Goal: Information Seeking & Learning: Learn about a topic

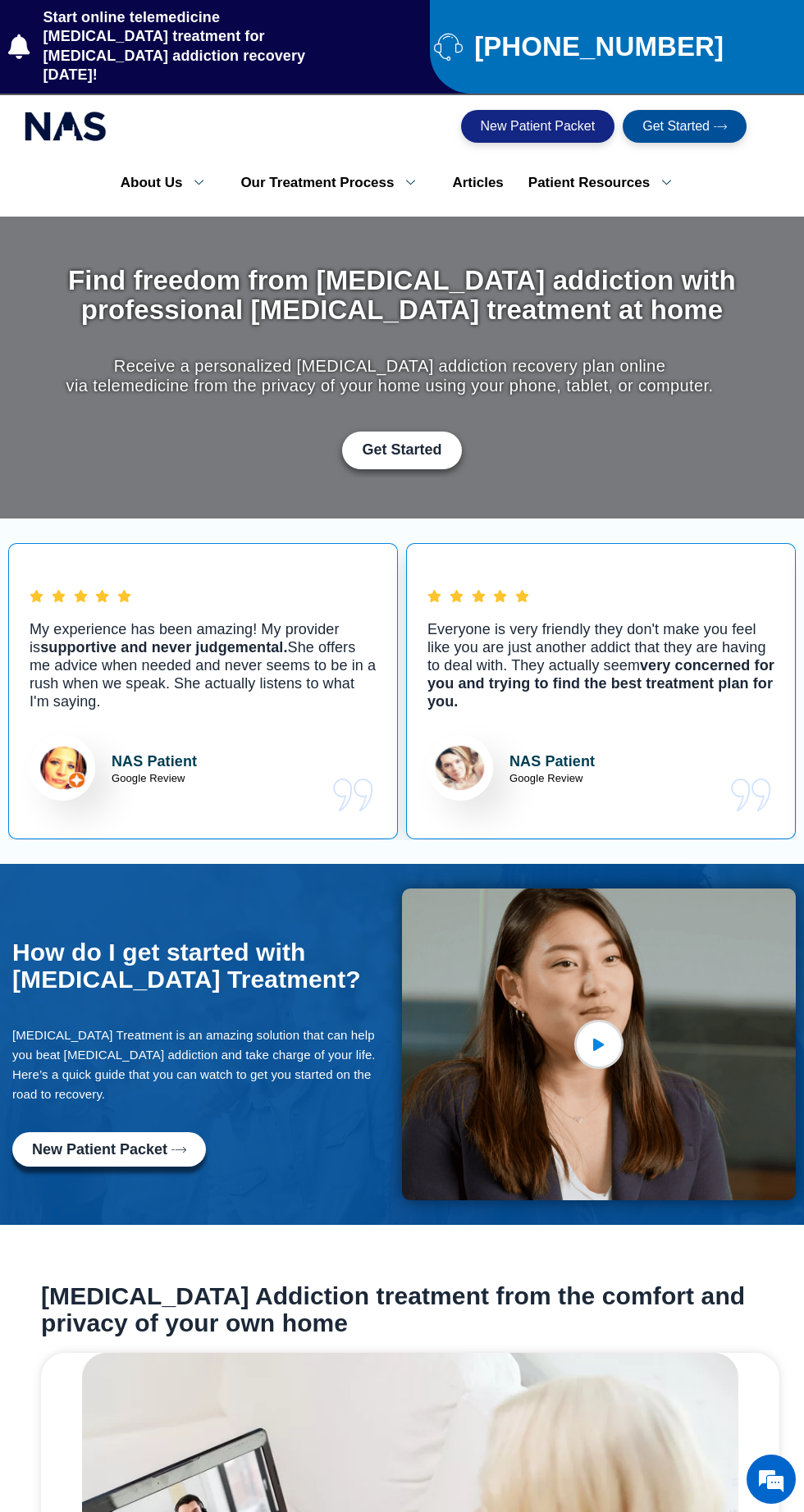
click at [687, 120] on span "Get Started" at bounding box center [676, 127] width 67 height 14
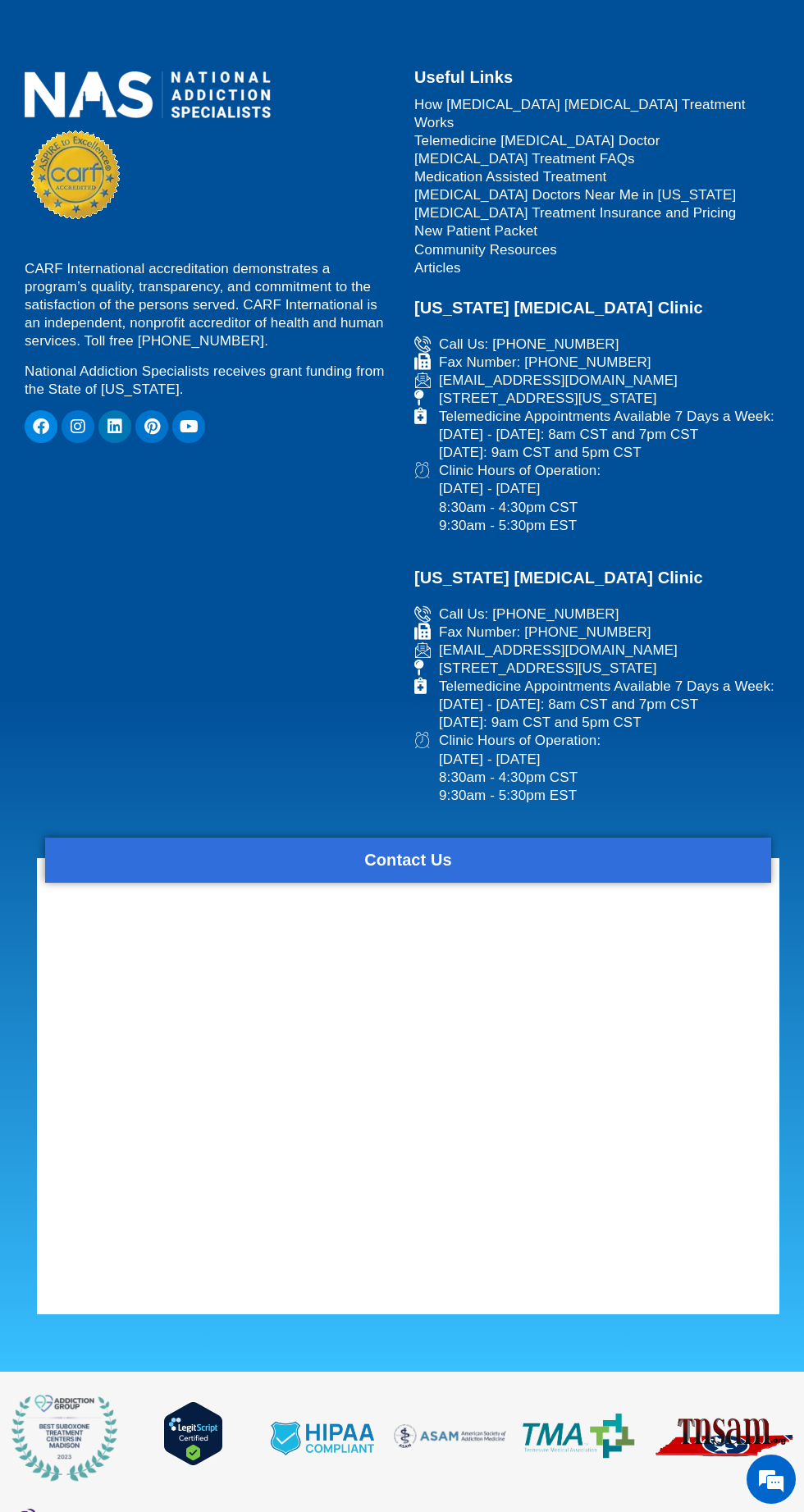
scroll to position [1743, 0]
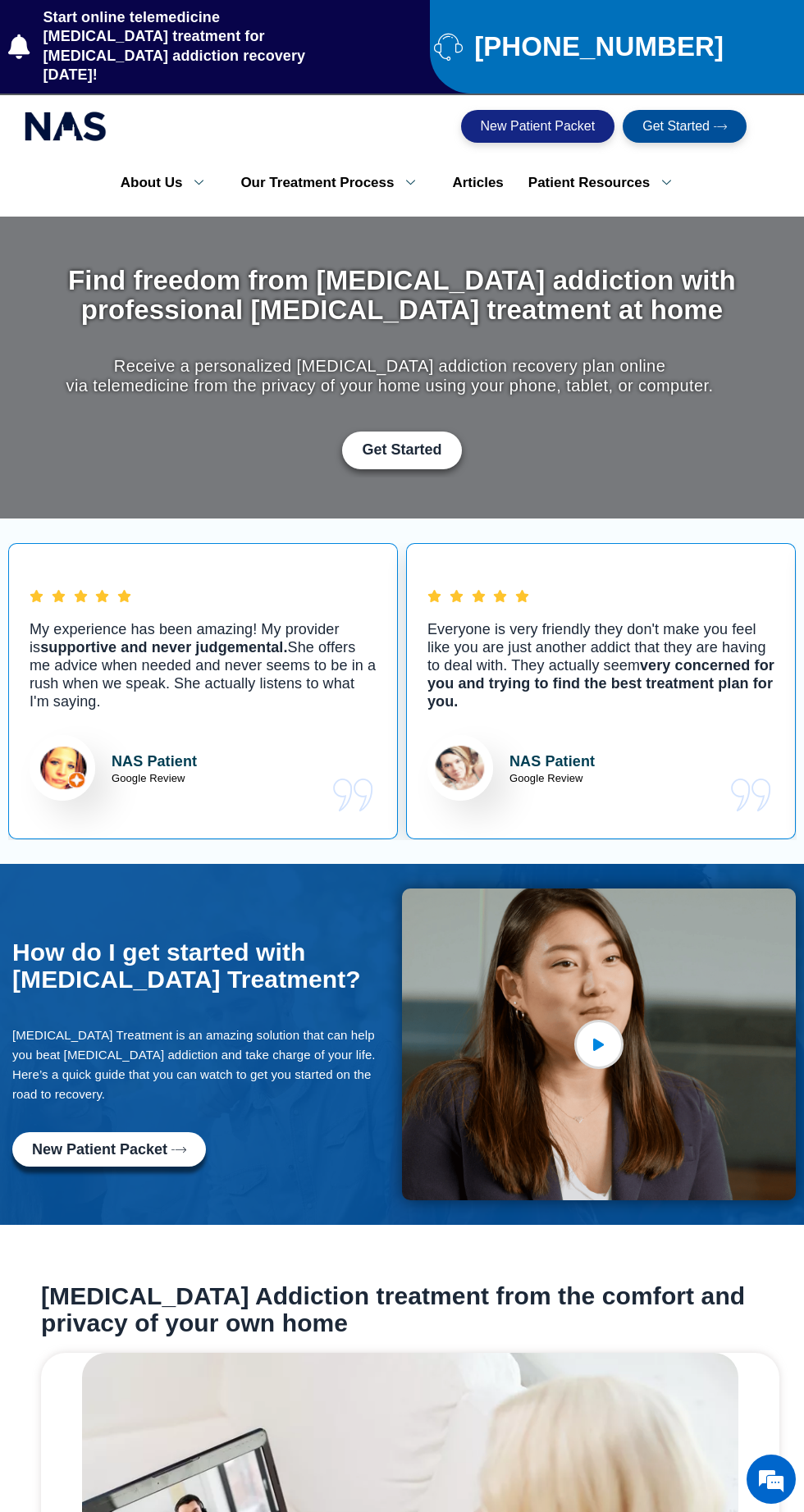
click at [585, 165] on link "Patient Resources" at bounding box center [605, 183] width 180 height 34
click at [640, 286] on link "[MEDICAL_DATA] and Pregnancy Test" at bounding box center [639, 307] width 246 height 61
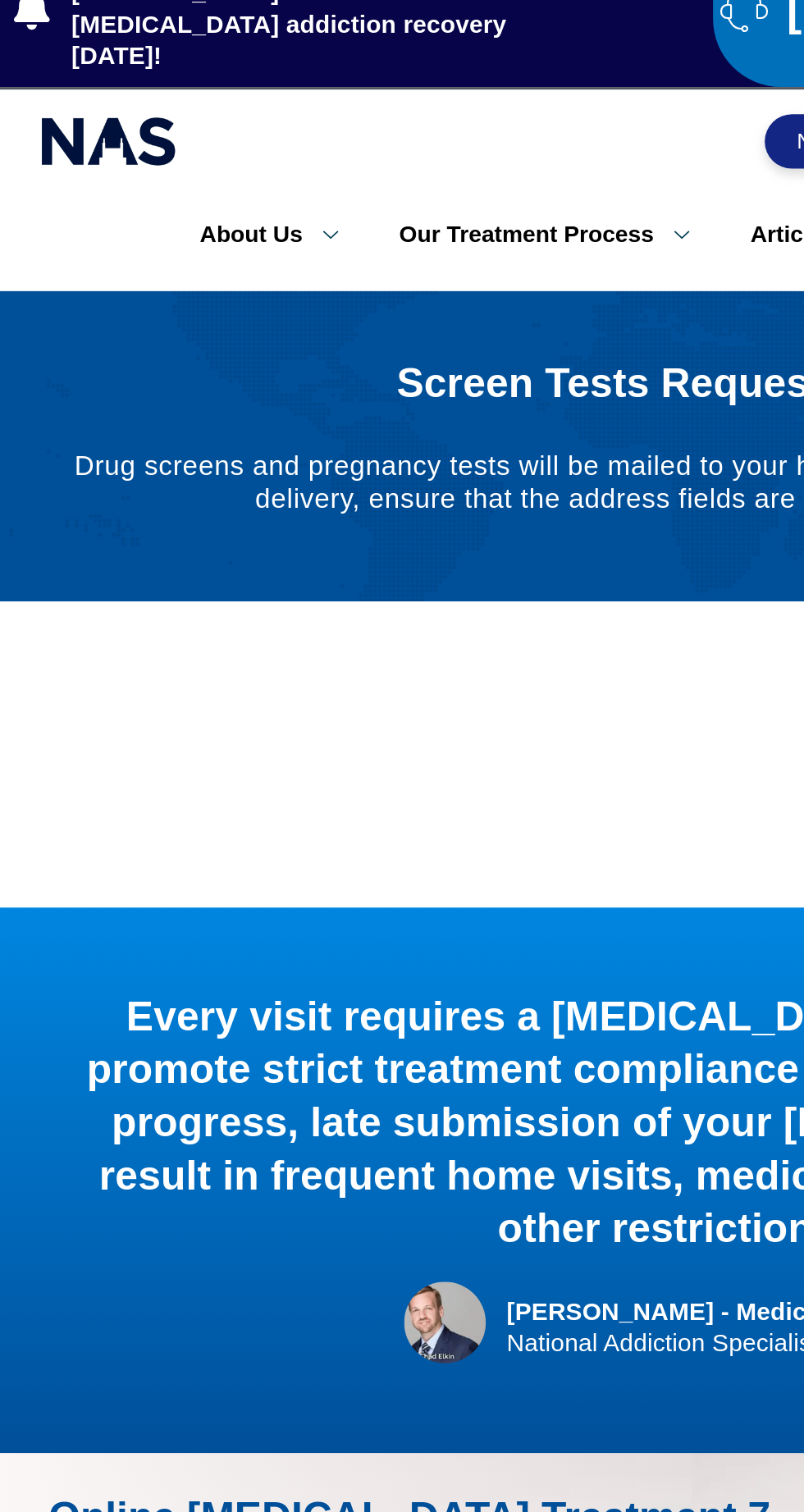
click at [466, 404] on section at bounding box center [402, 495] width 804 height 183
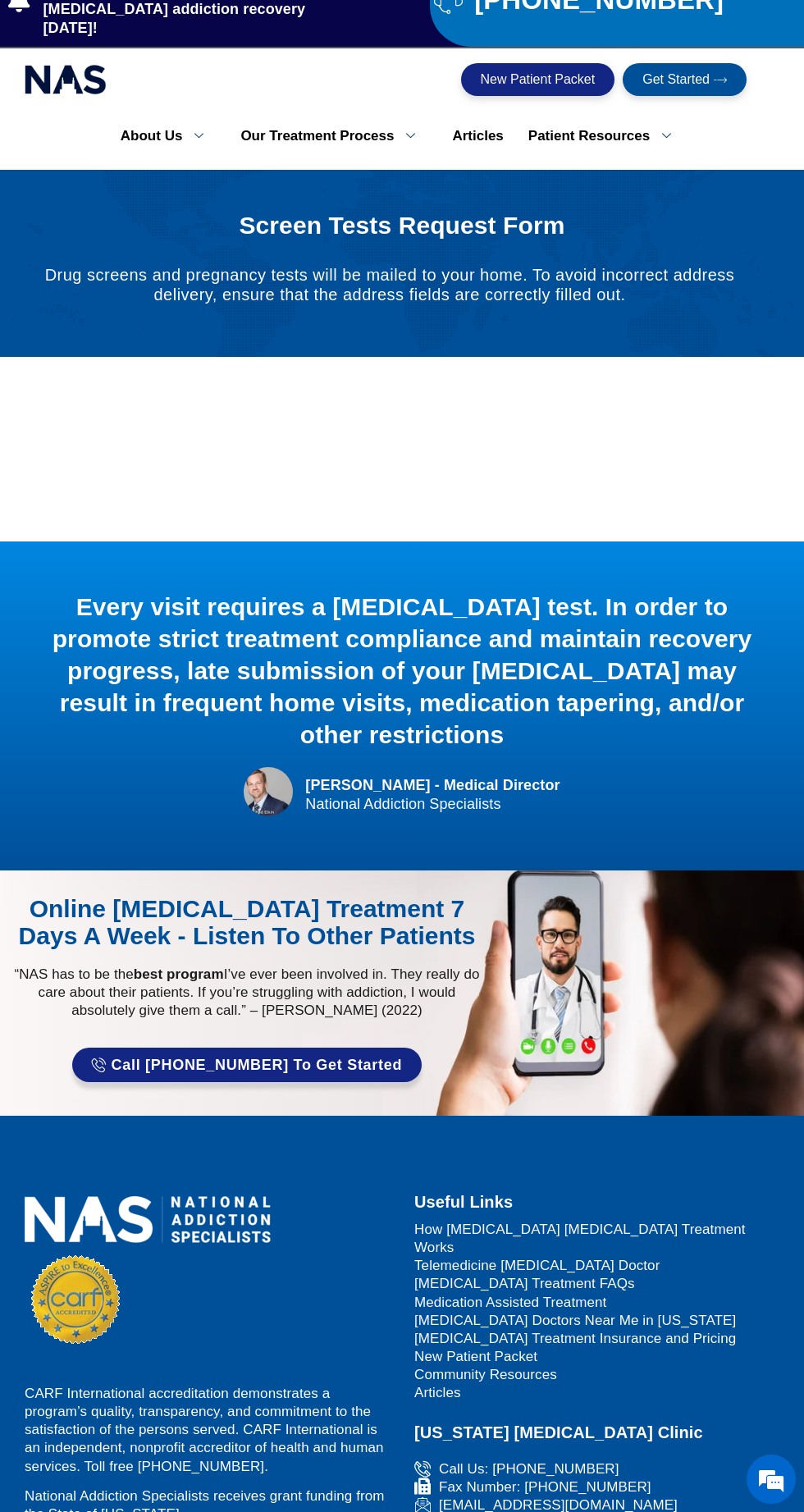
scroll to position [49, 0]
